Goal: Task Accomplishment & Management: Use online tool/utility

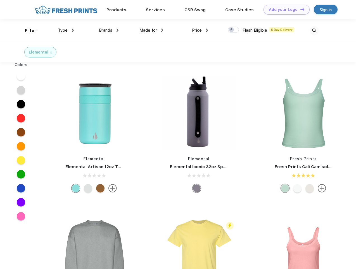
click at [285, 10] on link "Add your Logo Design Tool" at bounding box center [287, 10] width 46 height 10
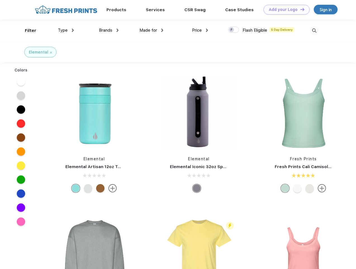
click at [0, 0] on div "Design Tool" at bounding box center [0, 0] width 0 height 0
click at [300, 9] on link "Add your Logo Design Tool" at bounding box center [287, 10] width 46 height 10
click at [27, 30] on div "Filter" at bounding box center [30, 30] width 11 height 6
click at [66, 30] on span "Type" at bounding box center [63, 30] width 10 height 5
click at [109, 30] on span "Brands" at bounding box center [105, 30] width 13 height 5
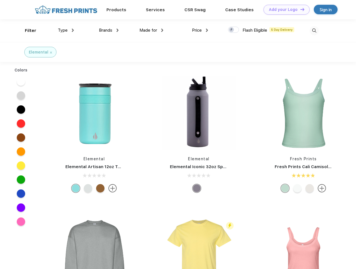
click at [152, 30] on span "Made for" at bounding box center [149, 30] width 18 height 5
click at [200, 30] on span "Price" at bounding box center [197, 30] width 10 height 5
click at [234, 30] on div at bounding box center [233, 30] width 11 height 6
click at [232, 30] on input "checkbox" at bounding box center [230, 28] width 4 height 4
click at [314, 30] on img at bounding box center [314, 30] width 9 height 9
